Goal: Check status: Check status

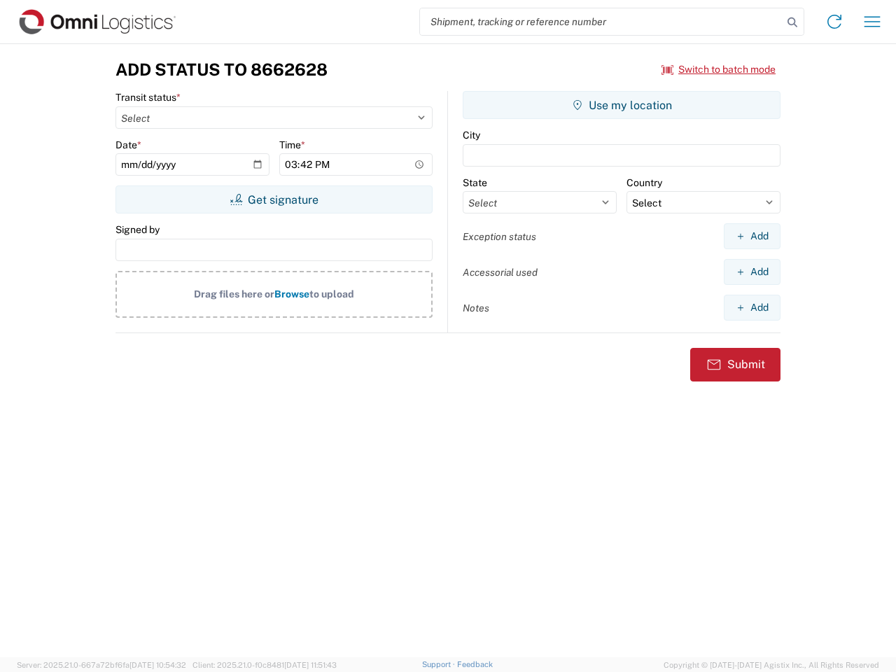
click at [601, 22] on input "search" at bounding box center [601, 21] width 363 height 27
click at [793, 22] on icon at bounding box center [793, 23] width 20 height 20
click at [835, 22] on icon at bounding box center [834, 22] width 22 height 22
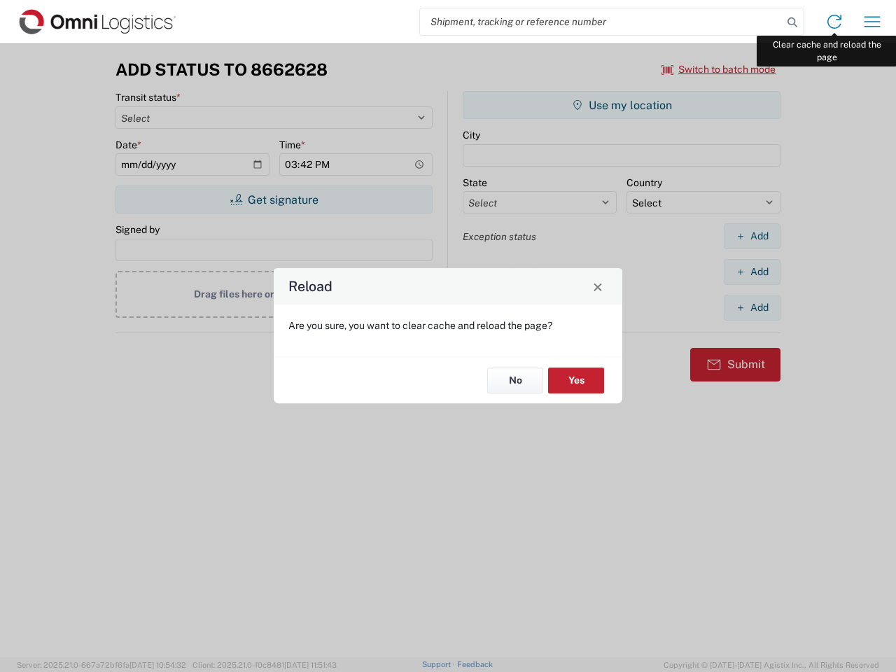
click at [872, 22] on div "Reload Are you sure, you want to clear cache and reload the page? No Yes" at bounding box center [448, 336] width 896 height 672
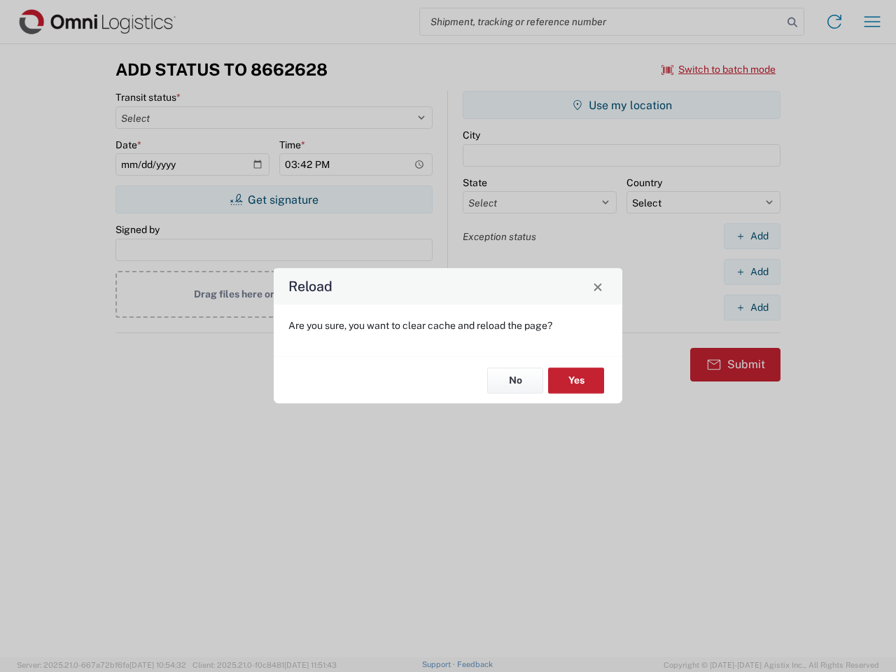
click at [719, 69] on div "Reload Are you sure, you want to clear cache and reload the page? No Yes" at bounding box center [448, 336] width 896 height 672
click at [274, 200] on div "Reload Are you sure, you want to clear cache and reload the page? No Yes" at bounding box center [448, 336] width 896 height 672
click at [622, 105] on div "Reload Are you sure, you want to clear cache and reload the page? No Yes" at bounding box center [448, 336] width 896 height 672
click at [752, 236] on div "Reload Are you sure, you want to clear cache and reload the page? No Yes" at bounding box center [448, 336] width 896 height 672
click at [752, 272] on div "Reload Are you sure, you want to clear cache and reload the page? No Yes" at bounding box center [448, 336] width 896 height 672
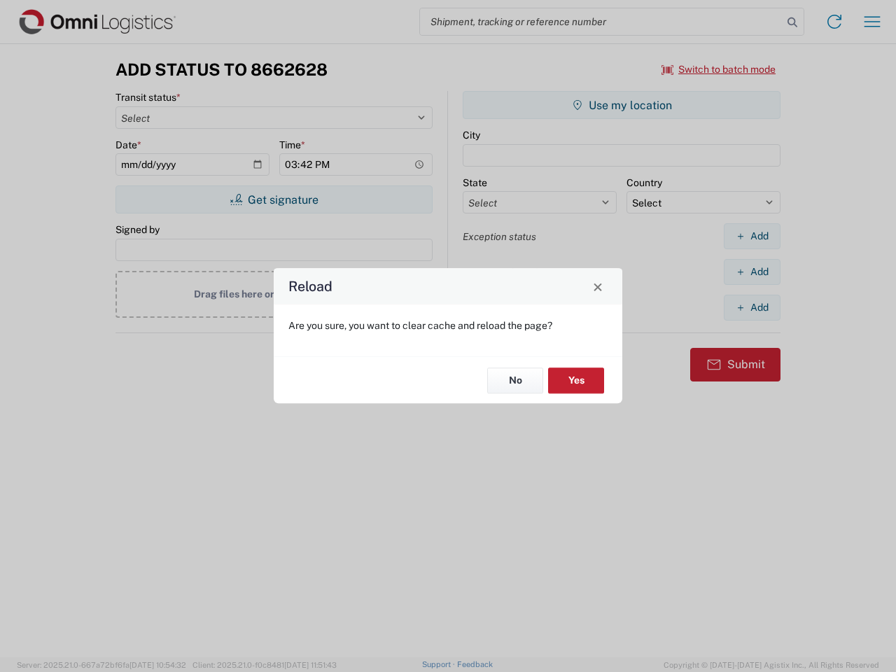
click at [752, 307] on div "Reload Are you sure, you want to clear cache and reload the page? No Yes" at bounding box center [448, 336] width 896 height 672
